Goal: Navigation & Orientation: Find specific page/section

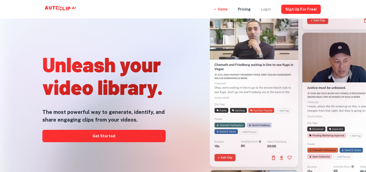
click at [268, 12] on div "Login" at bounding box center [266, 9] width 10 height 19
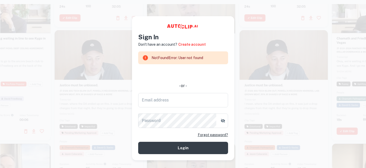
click at [281, 58] on video at bounding box center [284, 52] width 88 height 44
click at [63, 105] on div at bounding box center [99, 110] width 88 height 157
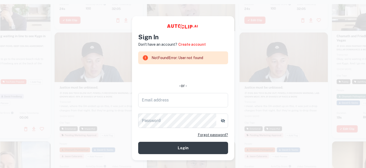
click at [65, 97] on div at bounding box center [99, 110] width 88 height 157
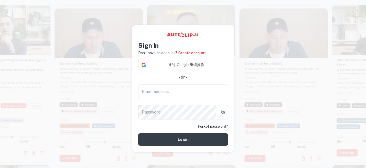
click at [238, 40] on div at bounding box center [191, 88] width 459 height 168
click at [253, 121] on div at bounding box center [284, 86] width 88 height 157
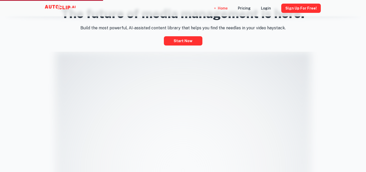
scroll to position [223, 0]
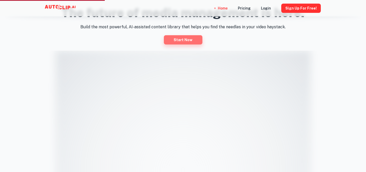
click at [189, 41] on link "Start now" at bounding box center [183, 39] width 39 height 9
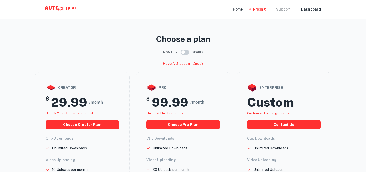
click at [288, 10] on div "Support" at bounding box center [283, 9] width 15 height 19
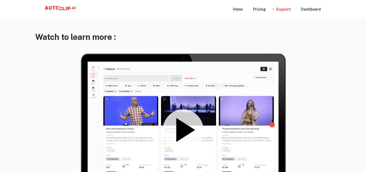
click at [182, 130] on icon at bounding box center [185, 130] width 19 height 24
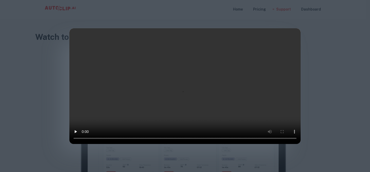
click at [295, 81] on video at bounding box center [184, 86] width 231 height 116
click at [309, 51] on div at bounding box center [185, 86] width 370 height 172
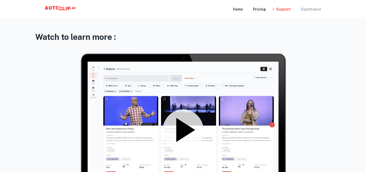
click at [313, 9] on div "Dashboard" at bounding box center [311, 9] width 20 height 19
